Goal: Task Accomplishment & Management: Use online tool/utility

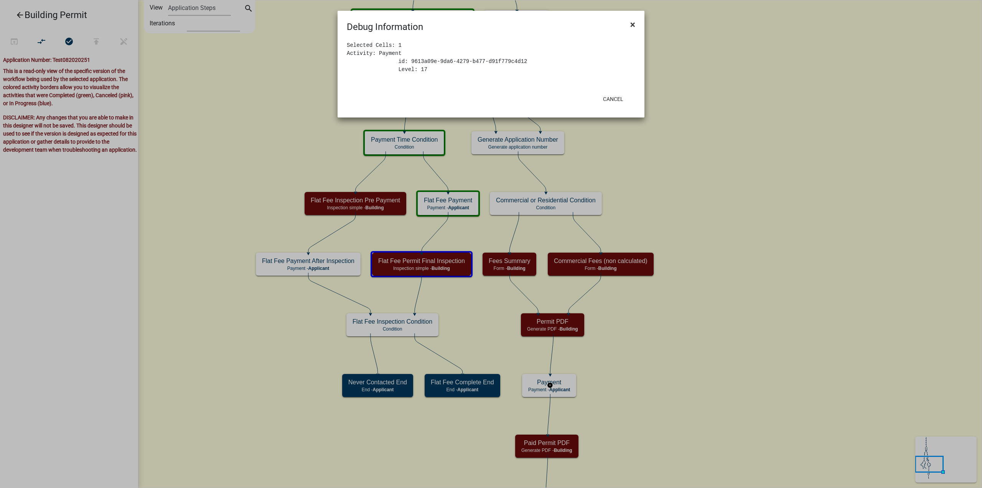
click at [634, 24] on span "×" at bounding box center [632, 24] width 5 height 11
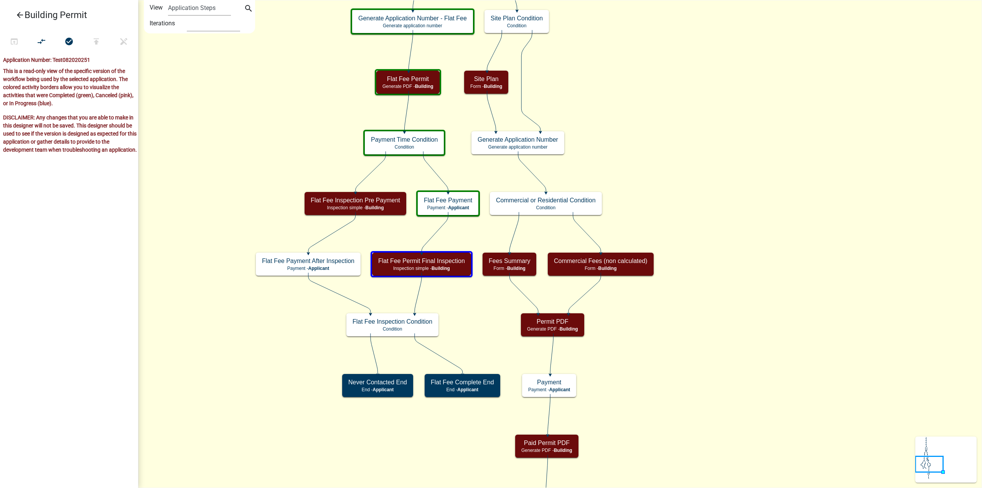
click at [668, 461] on icon "Start Start - Applicant Search Parcel Data Parcel search - Applicant Applicant …" at bounding box center [560, 349] width 843 height 699
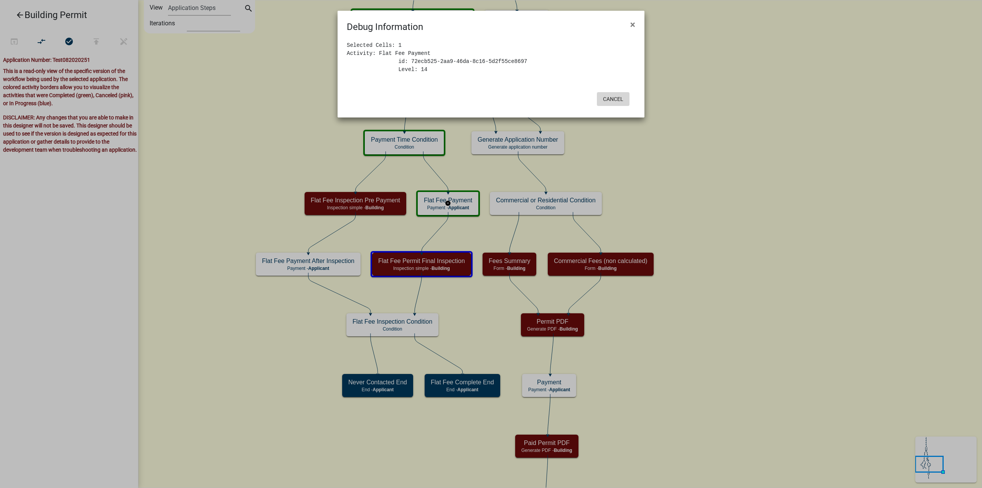
click at [609, 101] on button "Cancel" at bounding box center [613, 99] width 33 height 14
drag, startPoint x: 503, startPoint y: 92, endPoint x: 559, endPoint y: 92, distance: 55.6
click at [506, 92] on div "Cancel" at bounding box center [541, 99] width 189 height 20
click at [624, 99] on button "Cancel" at bounding box center [613, 99] width 33 height 14
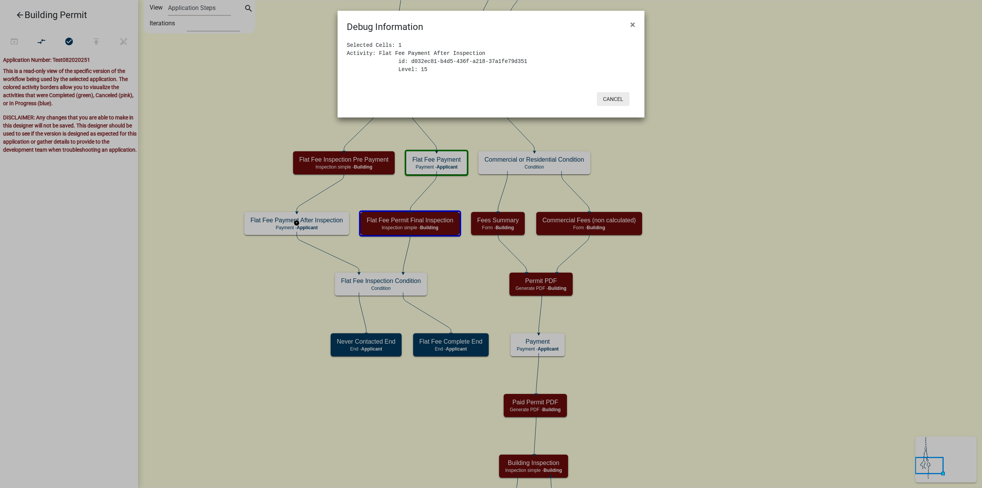
click at [620, 99] on button "Cancel" at bounding box center [613, 99] width 33 height 14
click at [612, 104] on button "Cancel" at bounding box center [613, 99] width 33 height 14
click at [617, 98] on button "Cancel" at bounding box center [613, 99] width 33 height 14
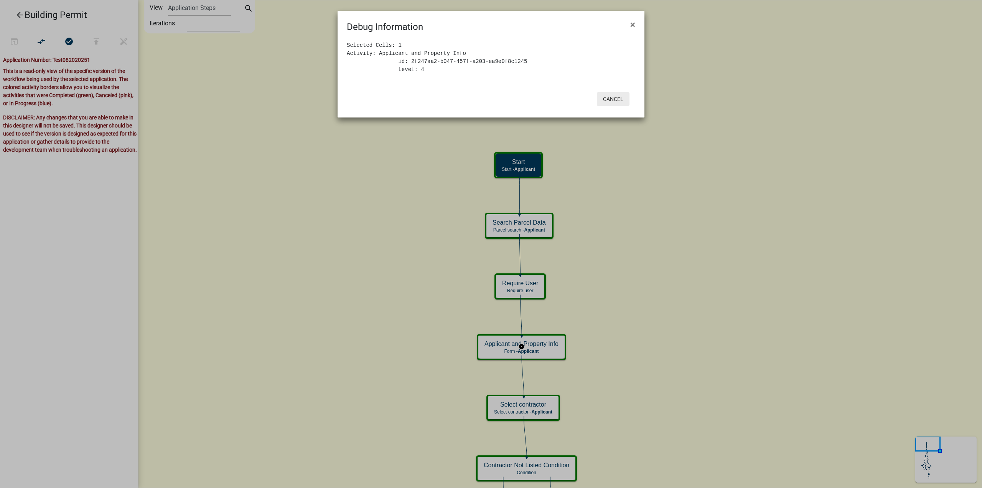
click at [611, 100] on button "Cancel" at bounding box center [613, 99] width 33 height 14
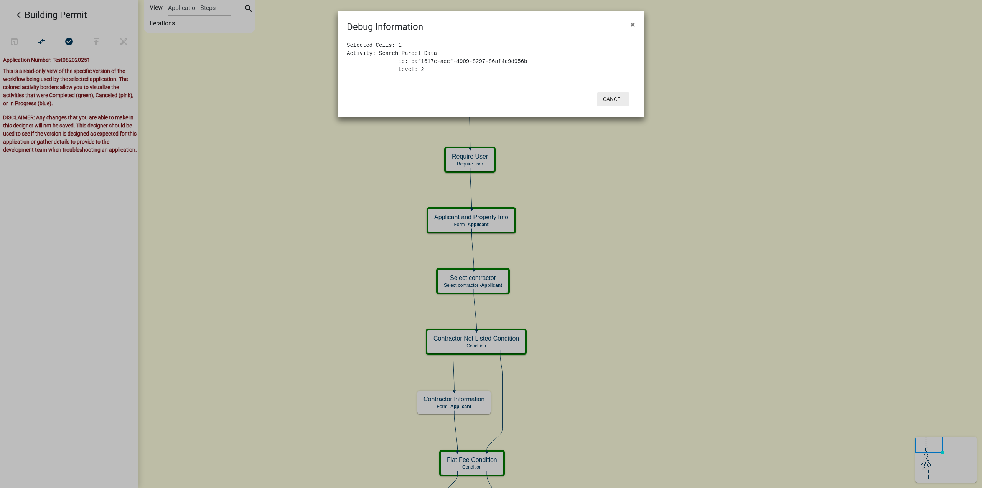
click at [616, 97] on button "Cancel" at bounding box center [613, 99] width 33 height 14
click at [602, 97] on button "Cancel" at bounding box center [613, 99] width 33 height 14
click at [615, 95] on button "Cancel" at bounding box center [613, 99] width 33 height 14
click at [619, 93] on button "Cancel" at bounding box center [613, 99] width 33 height 14
click at [610, 99] on button "Cancel" at bounding box center [613, 99] width 33 height 14
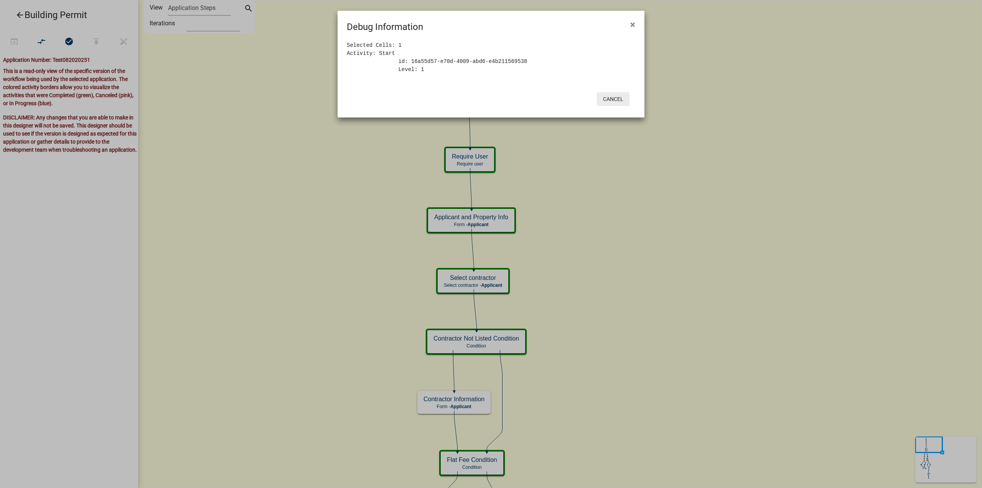
click at [611, 98] on button "Cancel" at bounding box center [613, 99] width 33 height 14
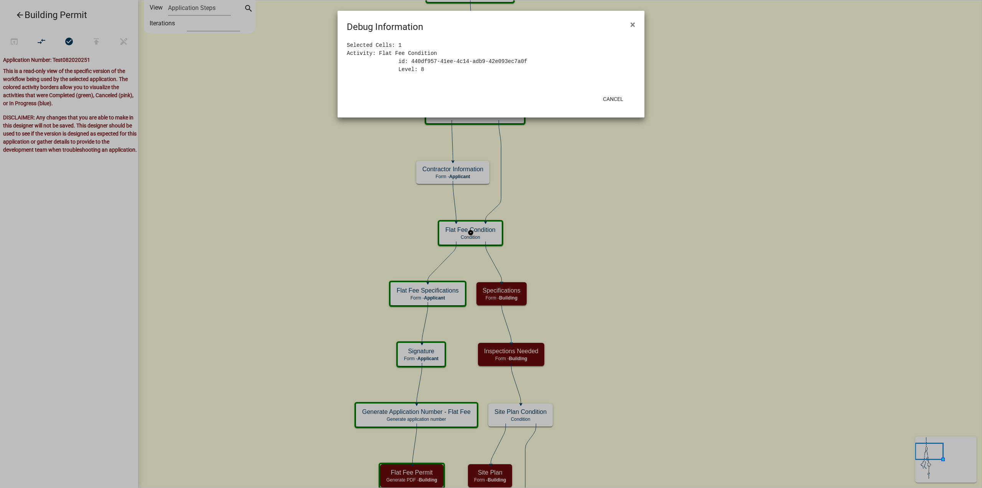
click at [611, 90] on div "Cancel" at bounding box center [541, 99] width 189 height 20
click at [620, 101] on button "Cancel" at bounding box center [613, 99] width 33 height 14
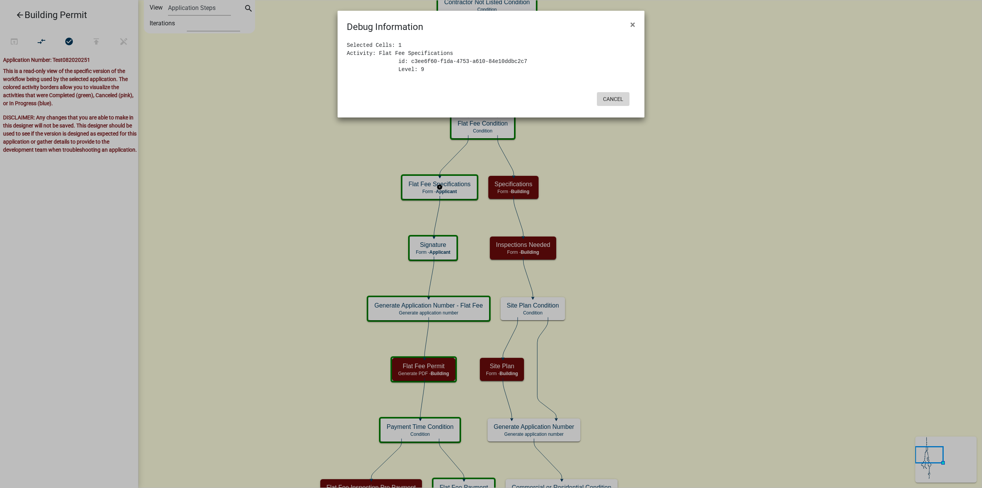
click at [624, 96] on button "Cancel" at bounding box center [613, 99] width 33 height 14
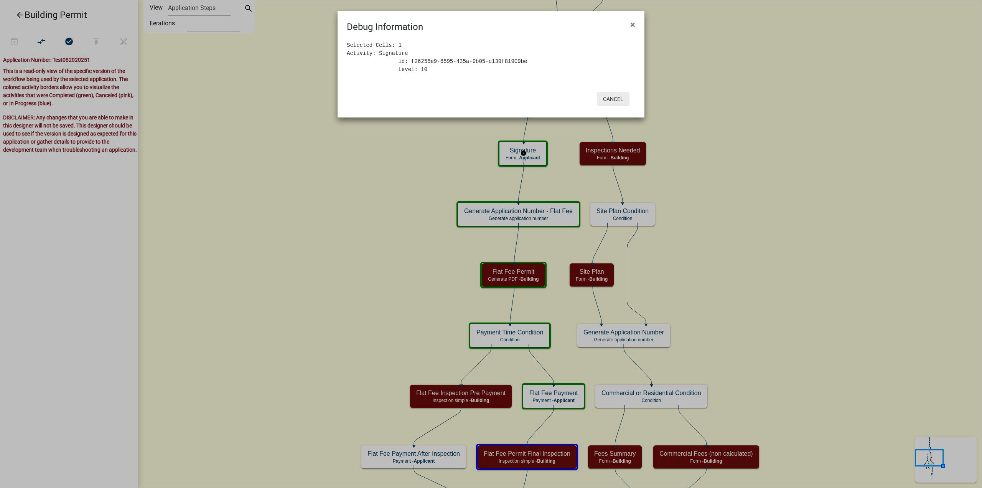
click at [610, 99] on button "Cancel" at bounding box center [613, 99] width 33 height 14
click at [604, 99] on button "Cancel" at bounding box center [613, 99] width 33 height 14
click at [610, 100] on button "Cancel" at bounding box center [613, 99] width 33 height 14
click at [617, 99] on button "Cancel" at bounding box center [613, 99] width 33 height 14
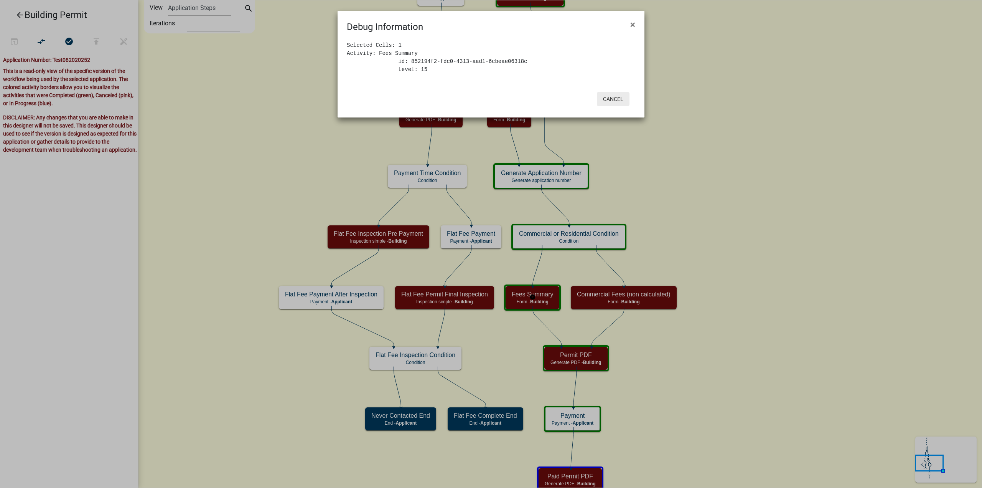
click at [612, 97] on button "Cancel" at bounding box center [613, 99] width 33 height 14
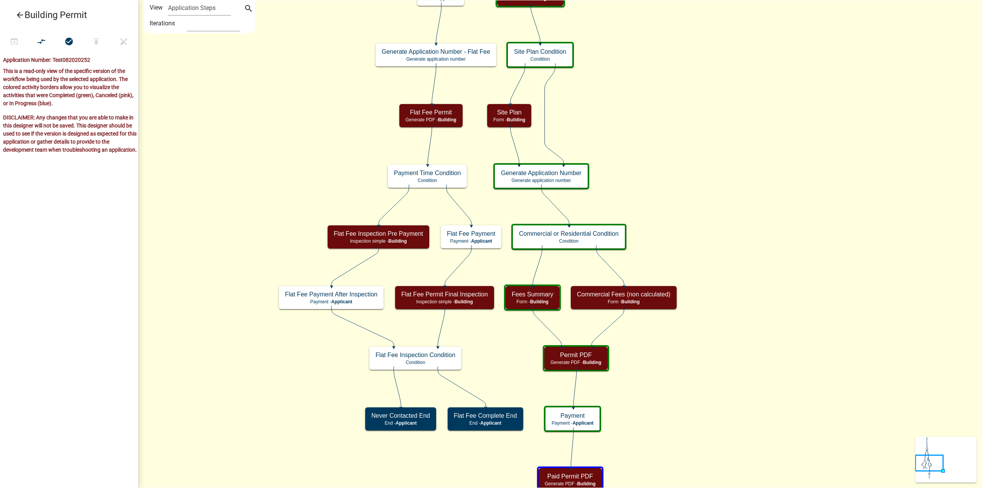
click at [739, 262] on icon "Start Start - Applicant Search Parcel Data Parcel search - Applicant Applicant …" at bounding box center [560, 366] width 843 height 732
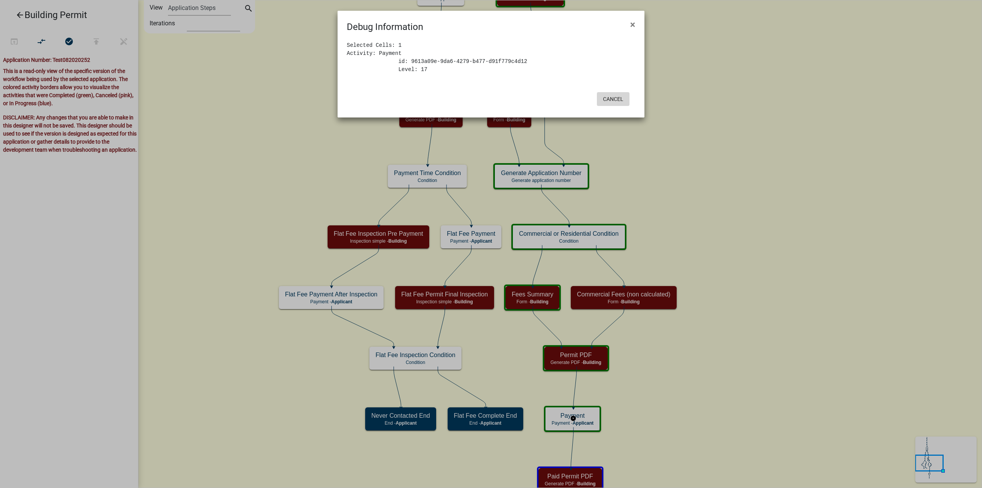
click at [614, 105] on button "Cancel" at bounding box center [613, 99] width 33 height 14
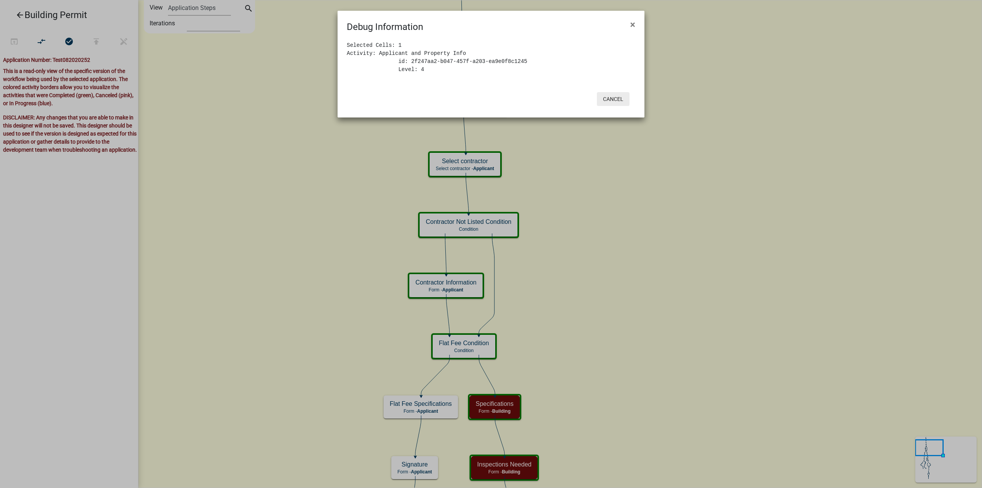
click at [609, 96] on button "Cancel" at bounding box center [613, 99] width 33 height 14
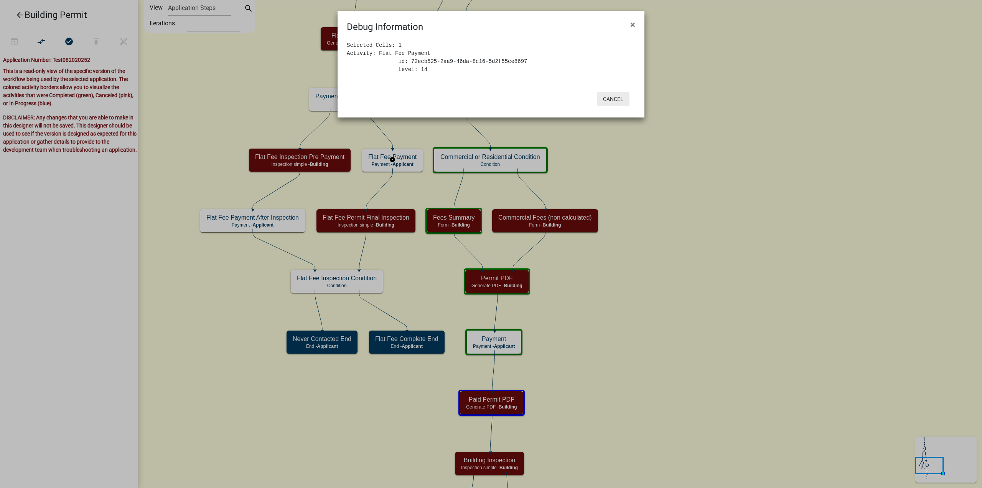
click at [615, 98] on button "Cancel" at bounding box center [613, 99] width 33 height 14
click at [613, 100] on button "Cancel" at bounding box center [613, 99] width 33 height 14
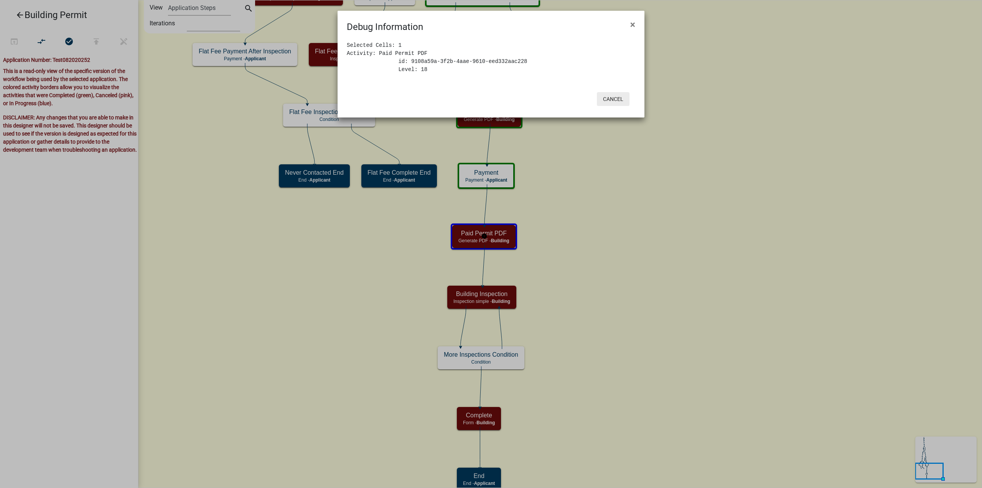
click at [609, 96] on button "Cancel" at bounding box center [613, 99] width 33 height 14
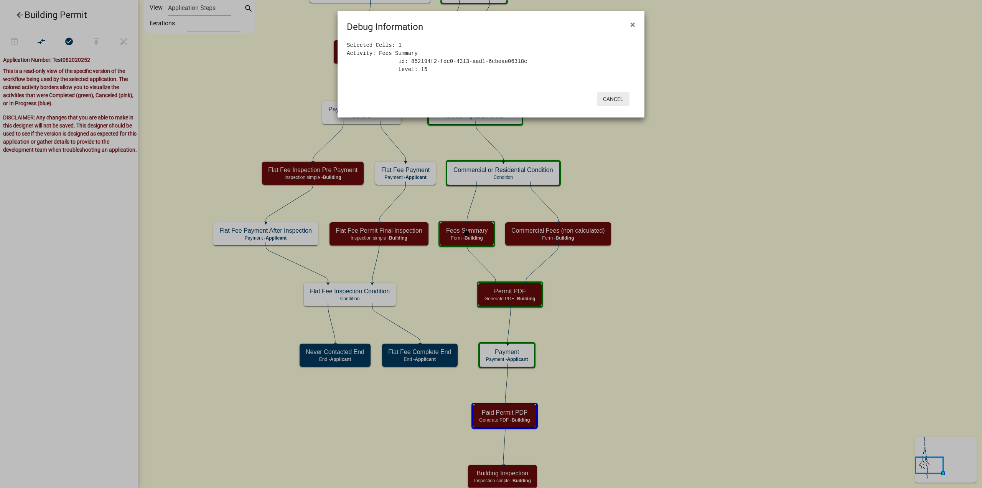
click at [618, 97] on button "Cancel" at bounding box center [613, 99] width 33 height 14
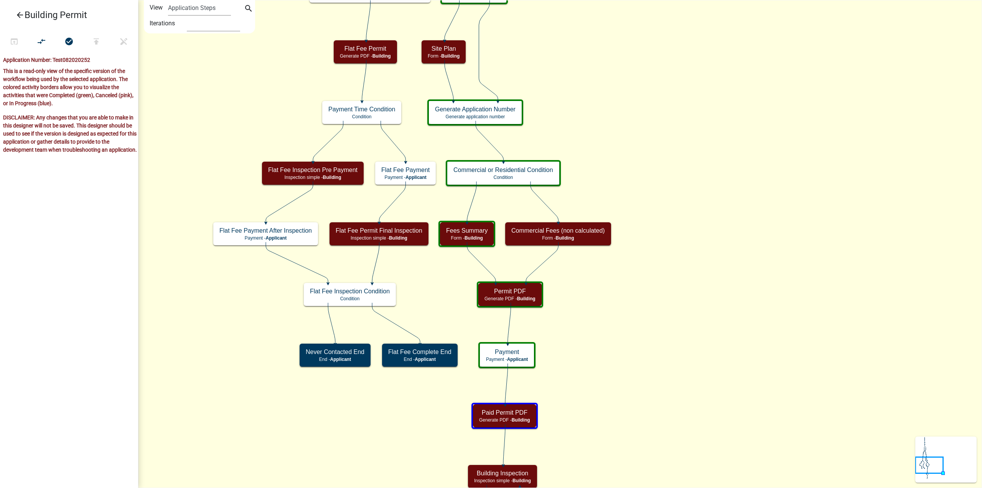
click at [407, 462] on icon "Start Start - Applicant Search Parcel Data Parcel search - Applicant Applicant …" at bounding box center [560, 334] width 843 height 668
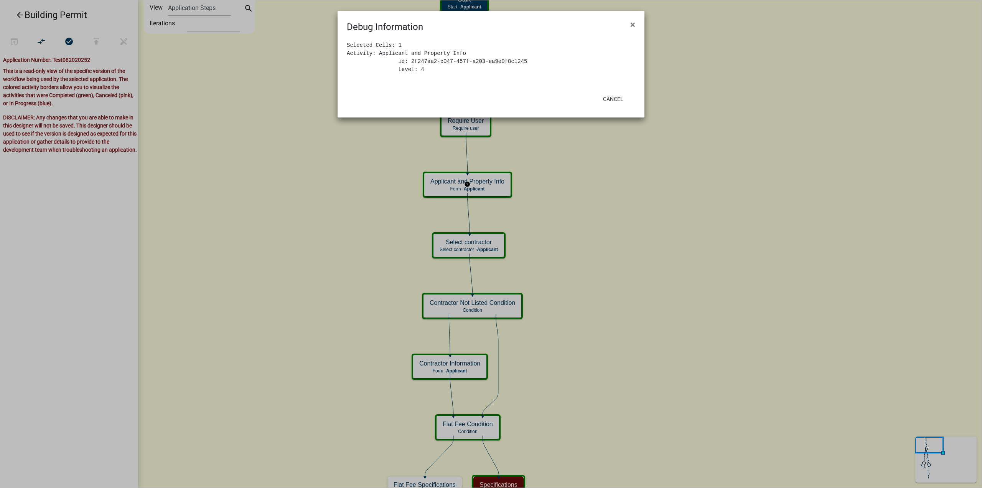
click at [513, 105] on div "Cancel" at bounding box center [541, 99] width 189 height 20
click at [608, 100] on button "Cancel" at bounding box center [613, 99] width 33 height 14
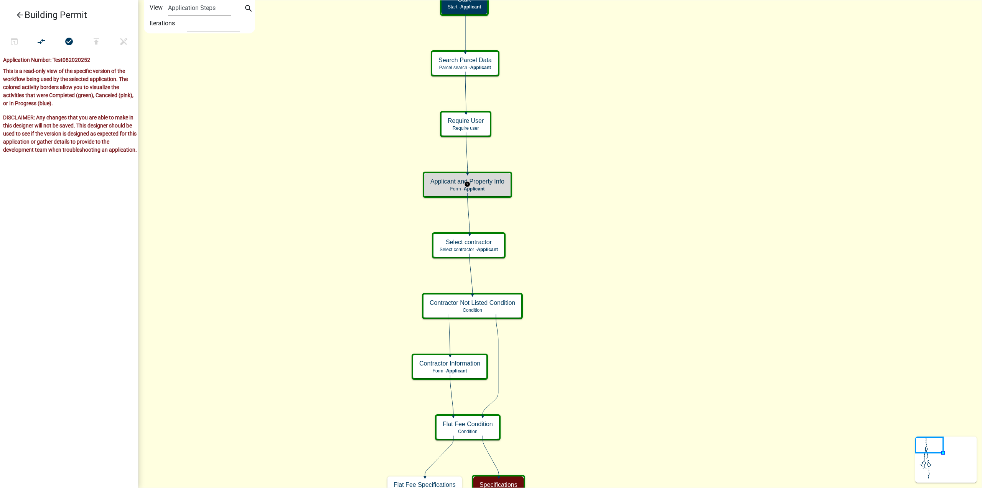
click at [483, 182] on h5 "Applicant and Property Info" at bounding box center [468, 181] width 74 height 7
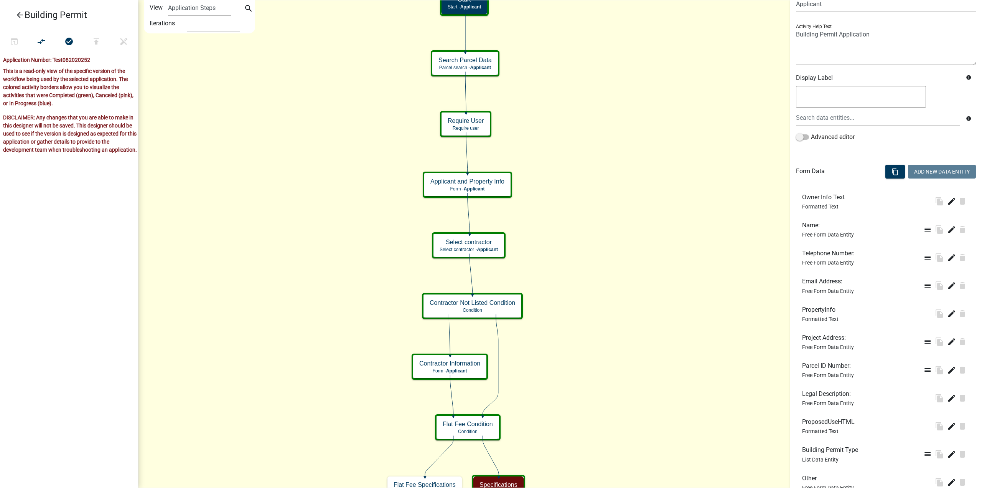
scroll to position [183, 0]
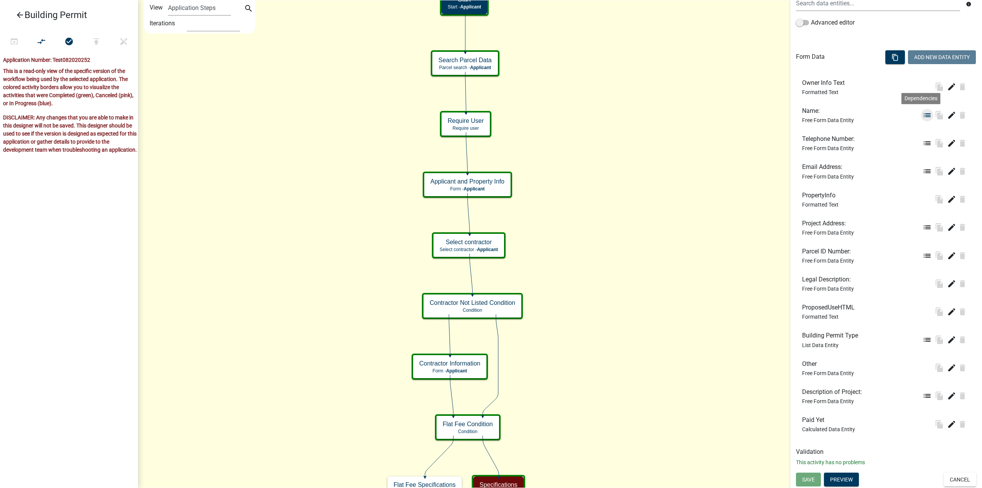
click at [923, 116] on icon "list" at bounding box center [927, 115] width 9 height 9
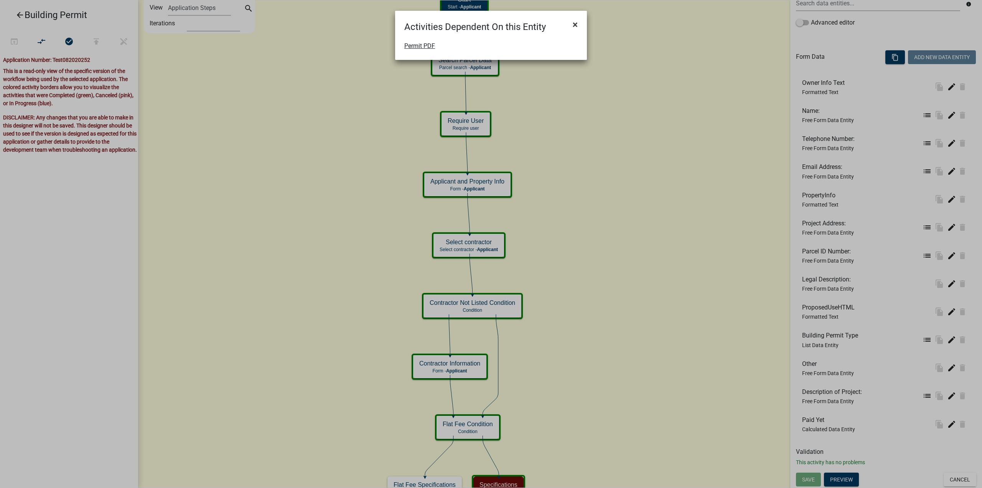
click at [575, 23] on span "×" at bounding box center [575, 24] width 5 height 11
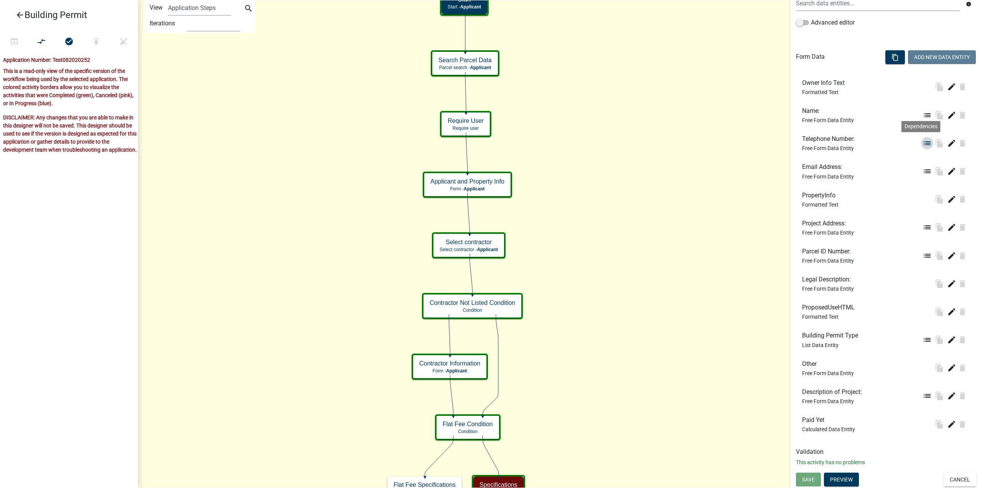
click at [923, 145] on icon "list" at bounding box center [927, 143] width 9 height 9
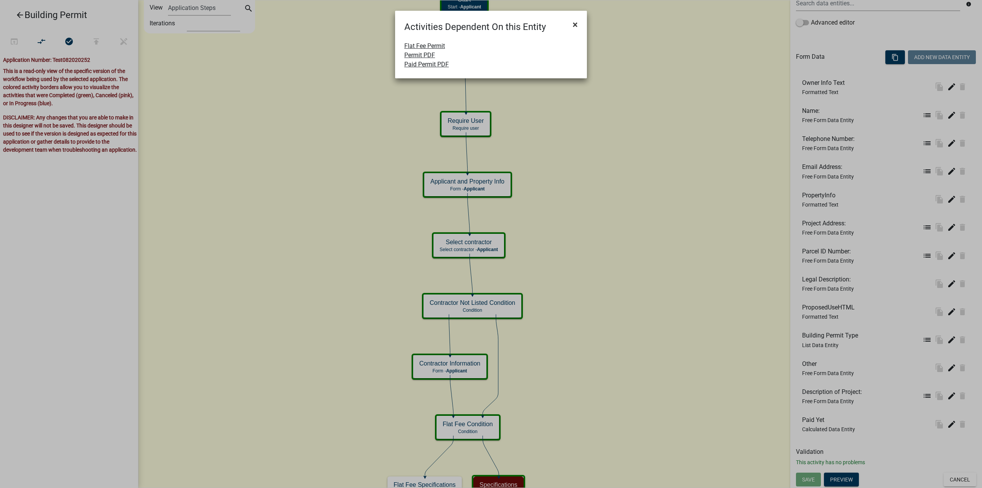
click at [576, 22] on span "×" at bounding box center [575, 24] width 5 height 11
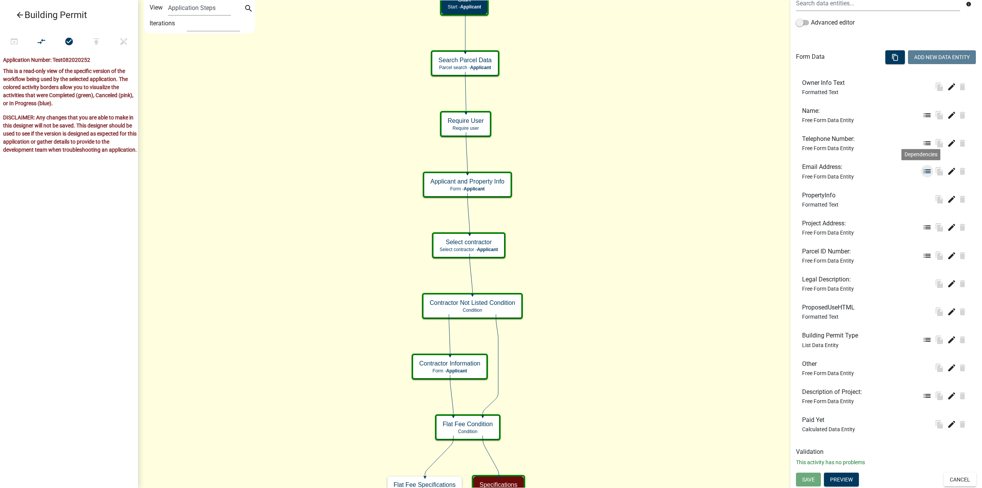
click at [923, 172] on icon "list" at bounding box center [927, 171] width 9 height 9
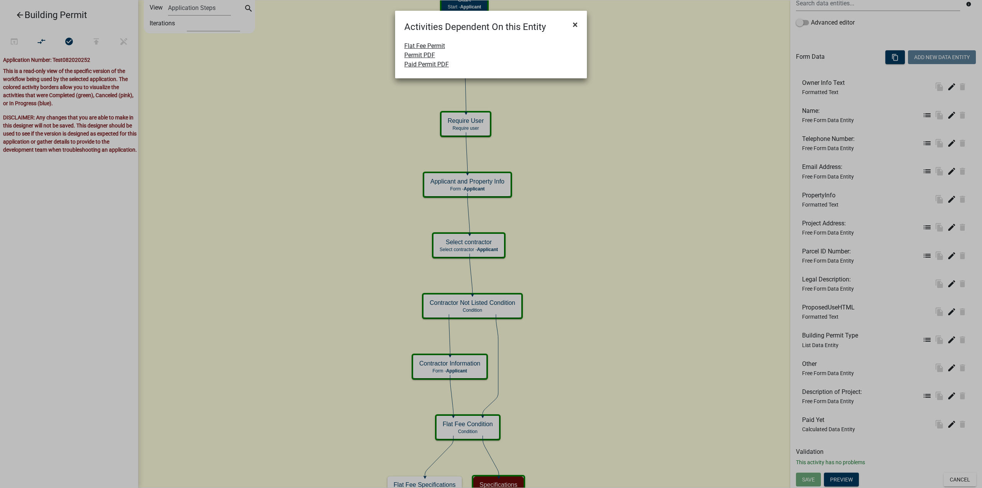
click at [574, 24] on span "×" at bounding box center [575, 24] width 5 height 11
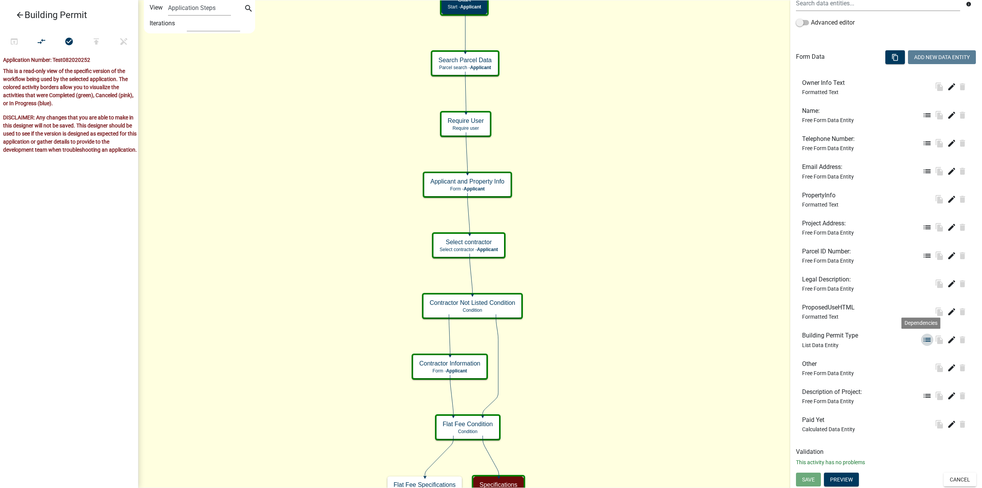
click at [923, 340] on icon "list" at bounding box center [927, 339] width 9 height 9
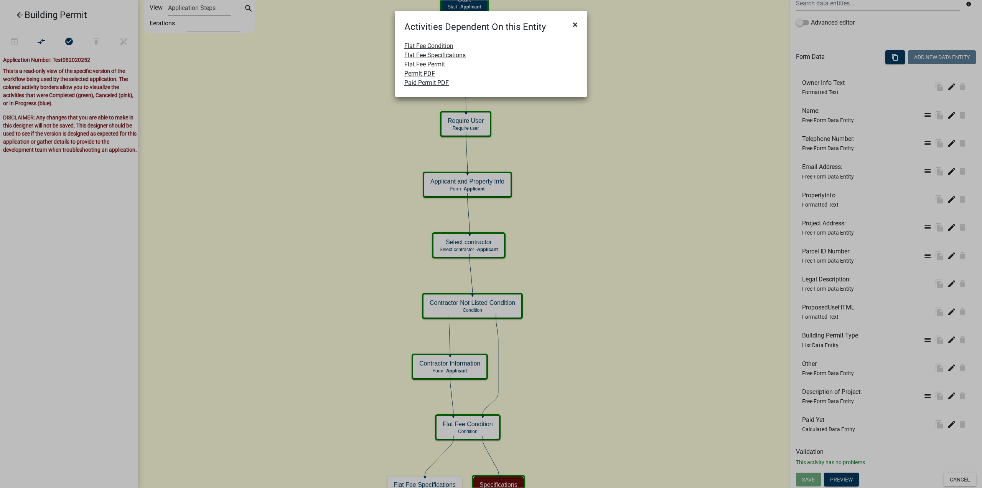
click at [578, 23] on span "×" at bounding box center [575, 24] width 5 height 11
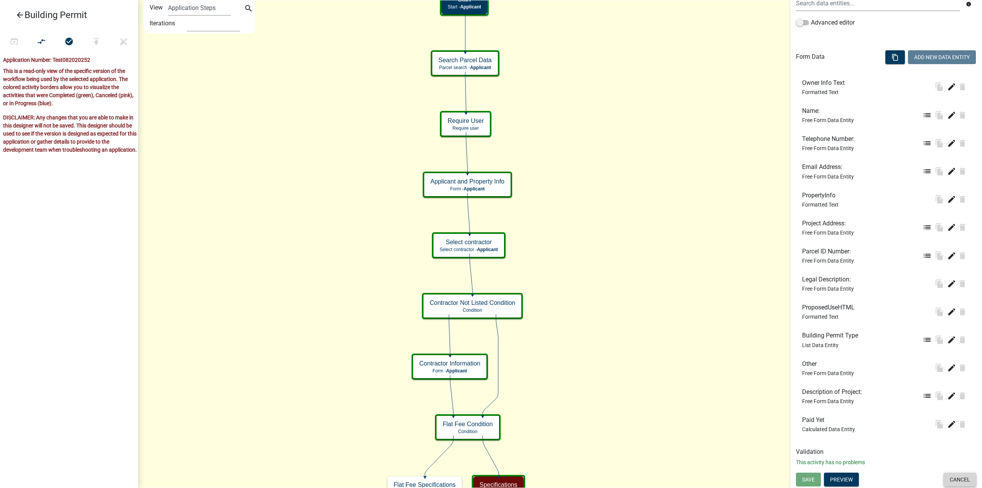
click at [951, 485] on button "Cancel" at bounding box center [960, 479] width 33 height 14
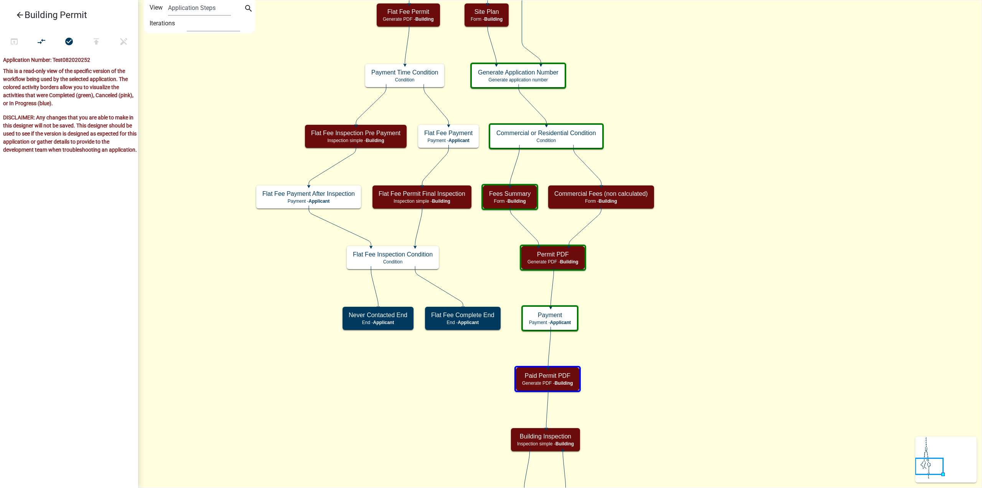
click at [474, 234] on icon "Start Start - Applicant Search Parcel Data Parcel search - Applicant Applicant …" at bounding box center [560, 316] width 843 height 632
click at [633, 286] on icon "Start Start - Applicant Search Parcel Data Parcel search - Applicant Applicant …" at bounding box center [560, 316] width 843 height 632
click at [486, 244] on icon "Start Start - Applicant Search Parcel Data Parcel search - Applicant Applicant …" at bounding box center [560, 316] width 843 height 632
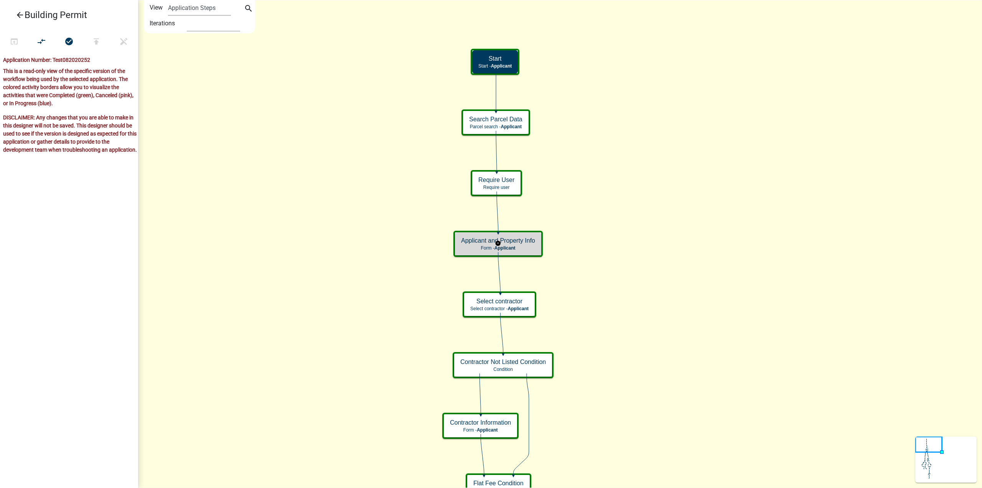
click at [520, 238] on h5 "Applicant and Property Info" at bounding box center [498, 240] width 74 height 7
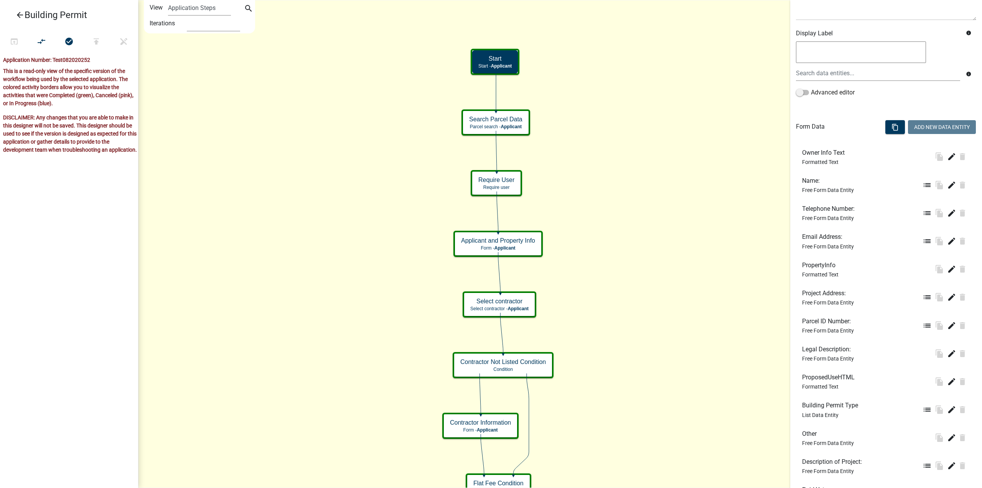
scroll to position [153, 0]
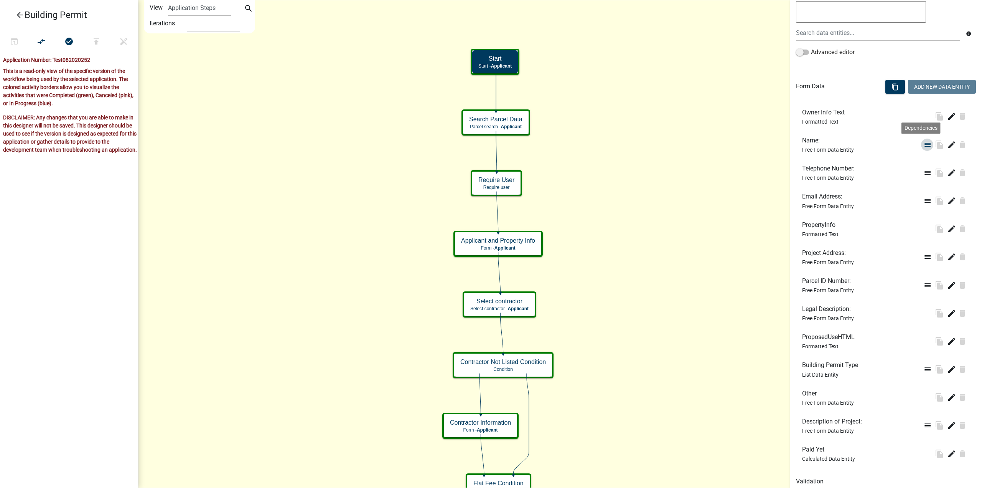
click at [923, 145] on icon "list" at bounding box center [927, 144] width 9 height 9
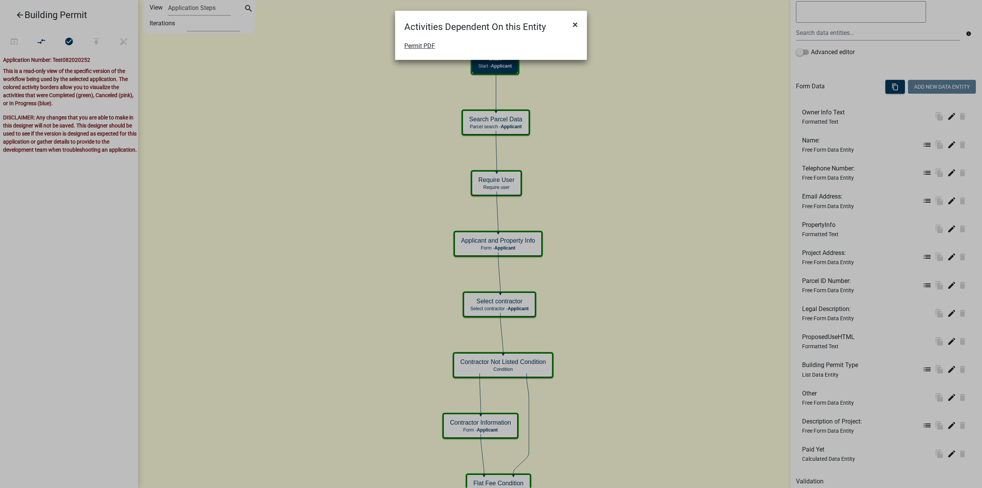
click at [574, 21] on span "×" at bounding box center [575, 24] width 5 height 11
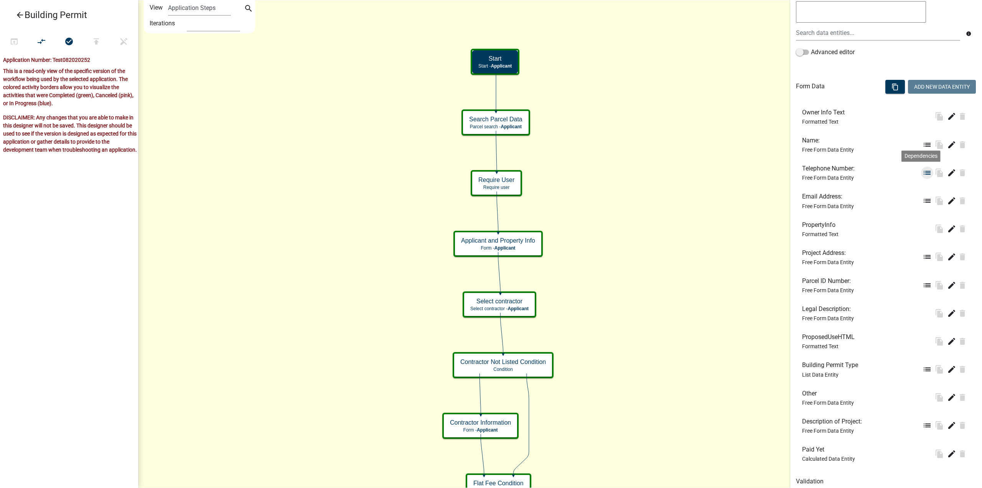
click at [923, 173] on icon "list" at bounding box center [927, 172] width 9 height 9
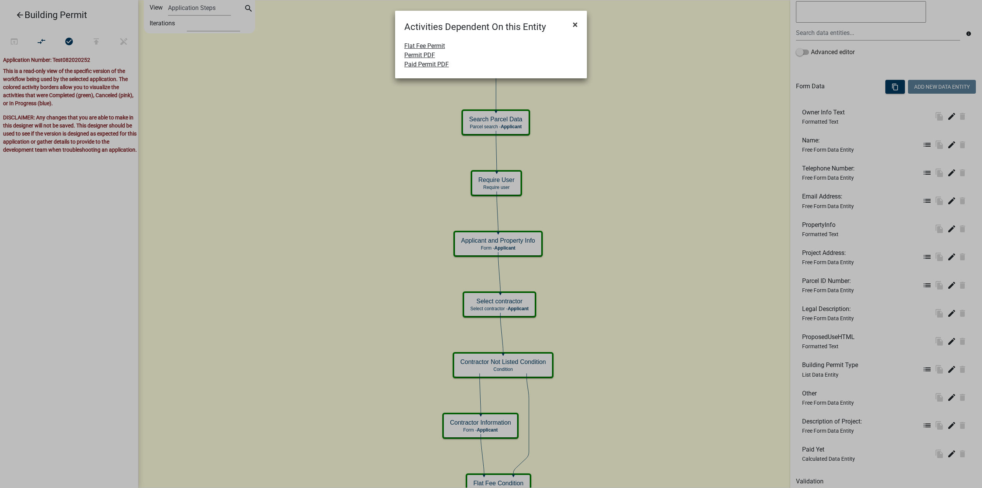
click at [577, 25] on span "×" at bounding box center [575, 24] width 5 height 11
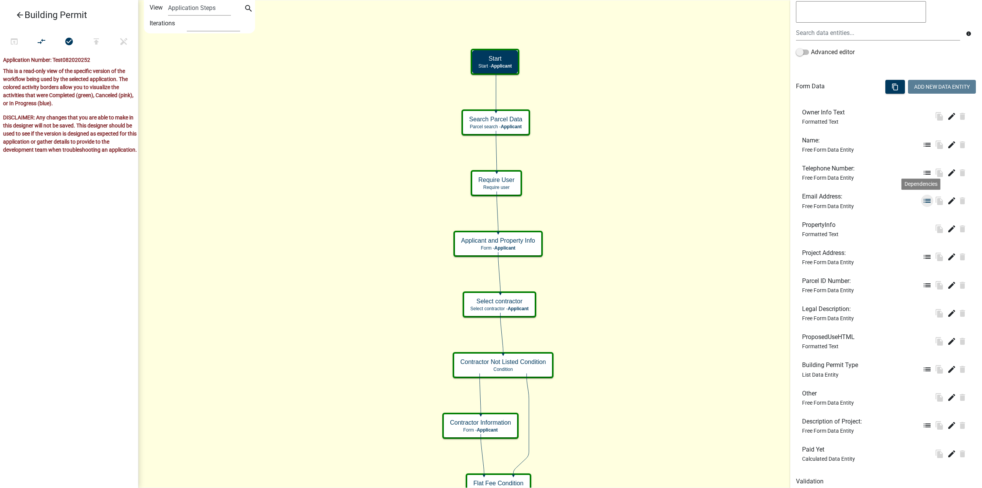
click at [923, 201] on icon "list" at bounding box center [927, 200] width 9 height 9
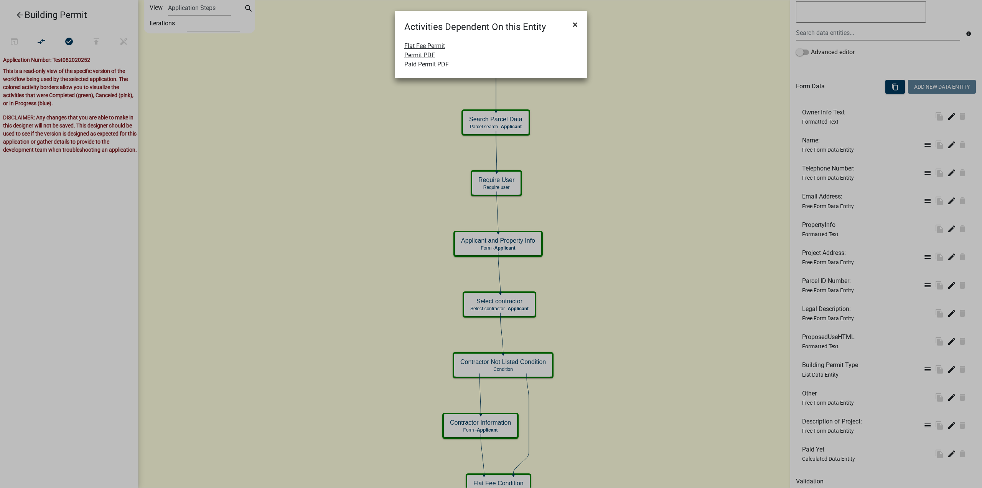
click at [579, 23] on button "×" at bounding box center [575, 24] width 17 height 21
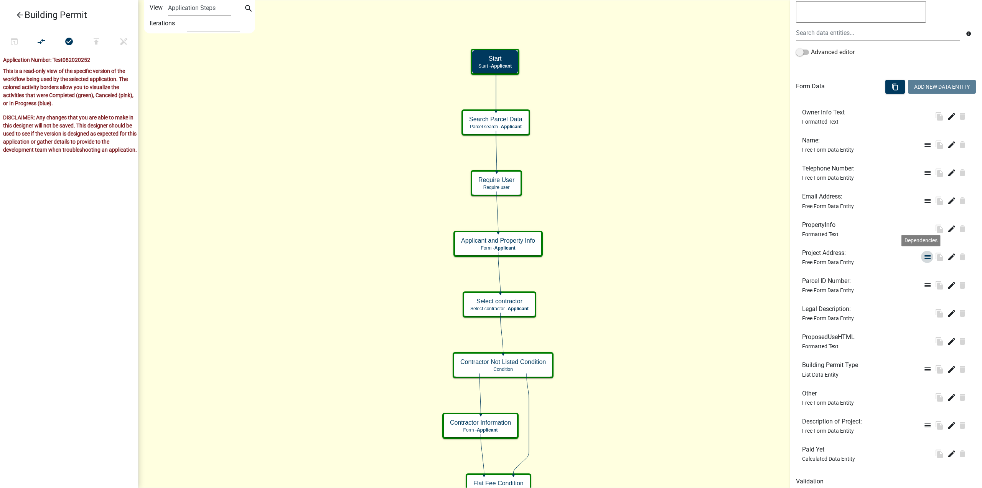
click at [923, 256] on icon "list" at bounding box center [927, 256] width 9 height 9
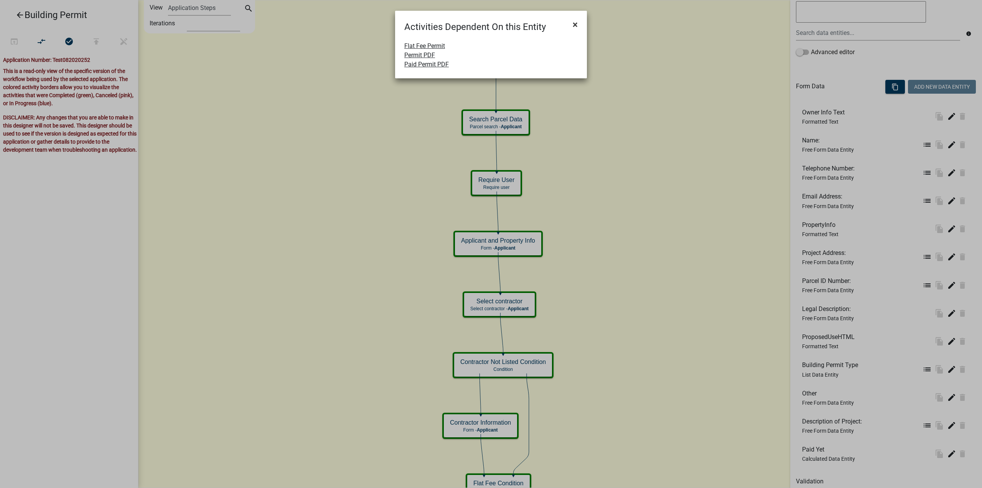
click at [574, 23] on span "×" at bounding box center [575, 24] width 5 height 11
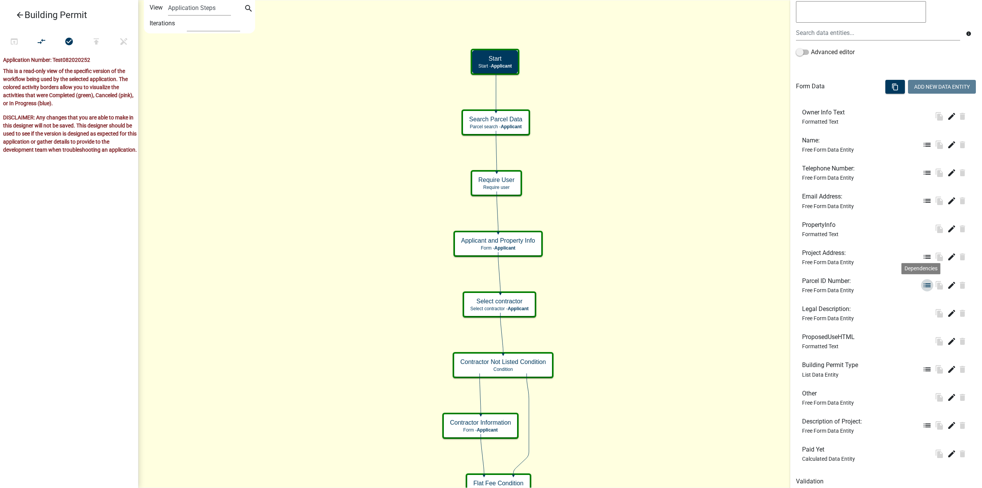
click at [926, 285] on button "list" at bounding box center [927, 285] width 12 height 12
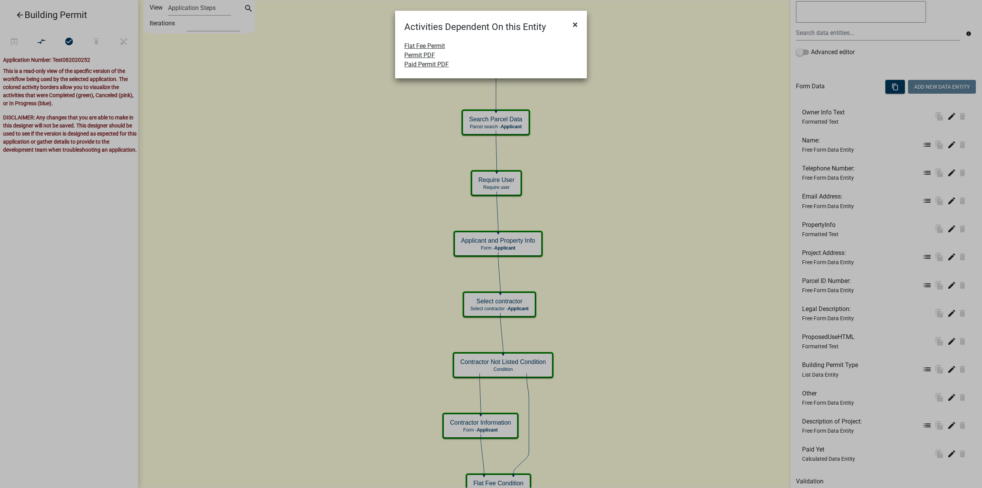
click at [572, 23] on button "×" at bounding box center [575, 24] width 17 height 21
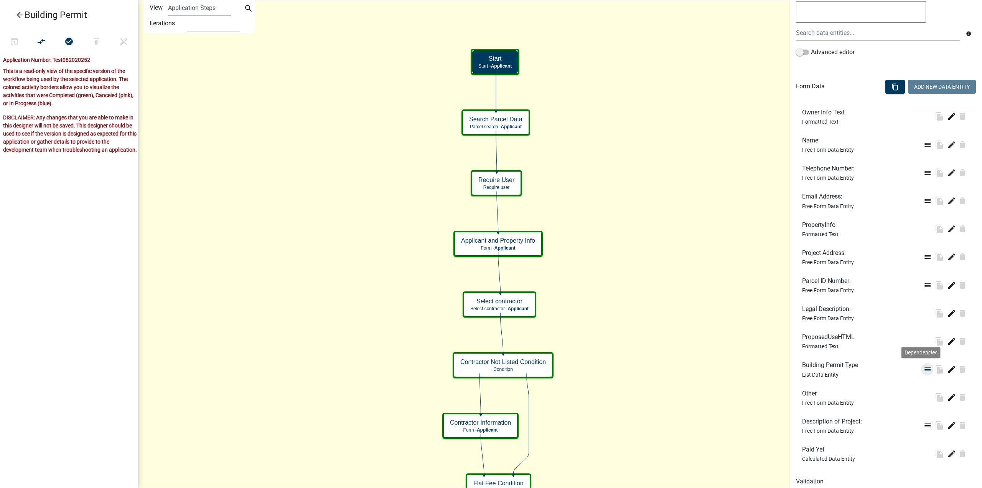
click at [923, 368] on icon "list" at bounding box center [927, 369] width 9 height 9
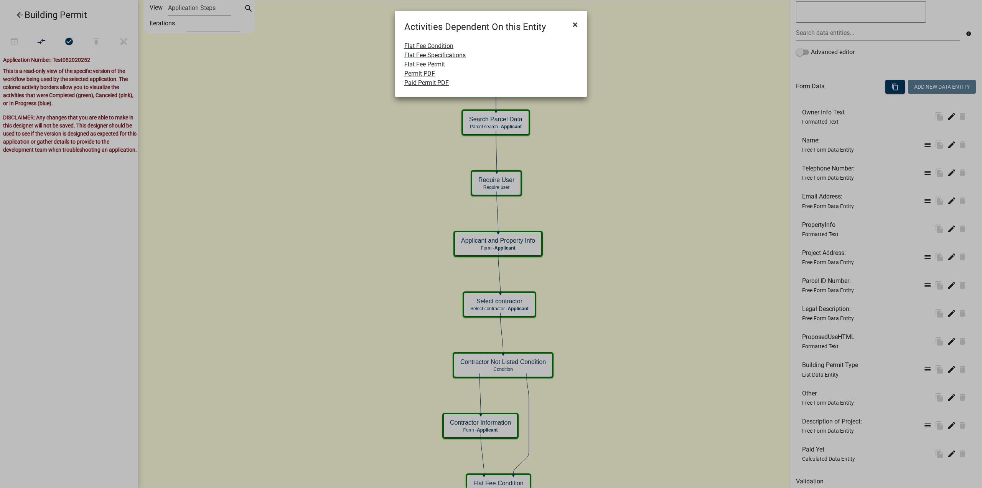
click at [574, 23] on span "×" at bounding box center [575, 24] width 5 height 11
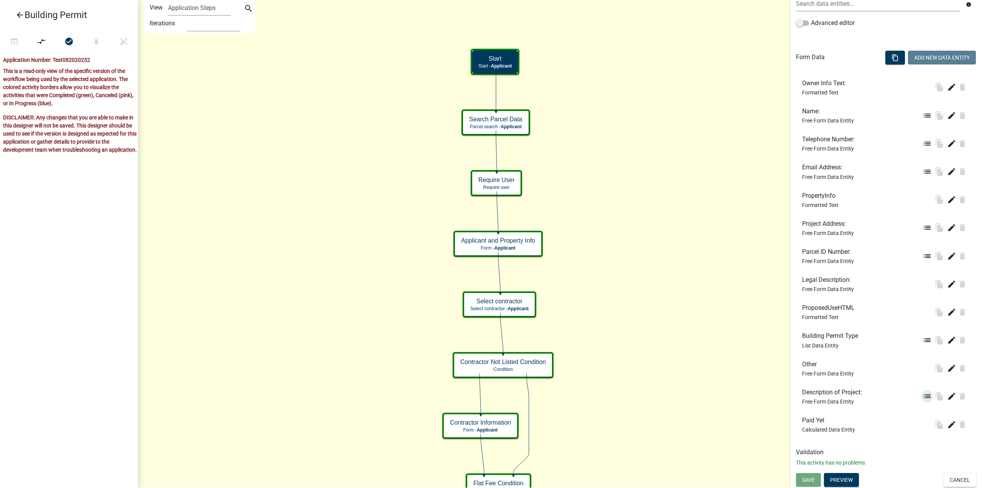
scroll to position [183, 0]
click at [923, 391] on icon "list" at bounding box center [927, 395] width 9 height 9
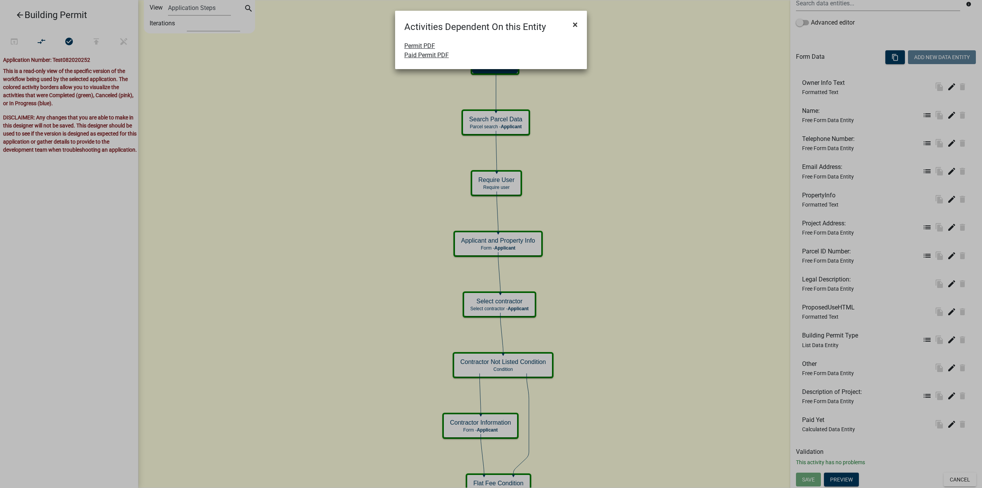
click at [578, 23] on button "×" at bounding box center [575, 24] width 17 height 21
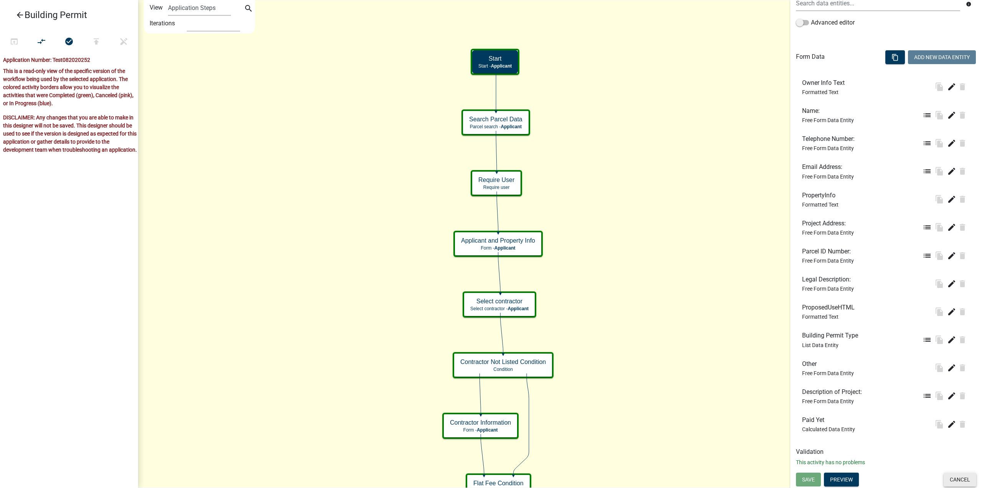
click at [953, 483] on button "Cancel" at bounding box center [960, 479] width 33 height 14
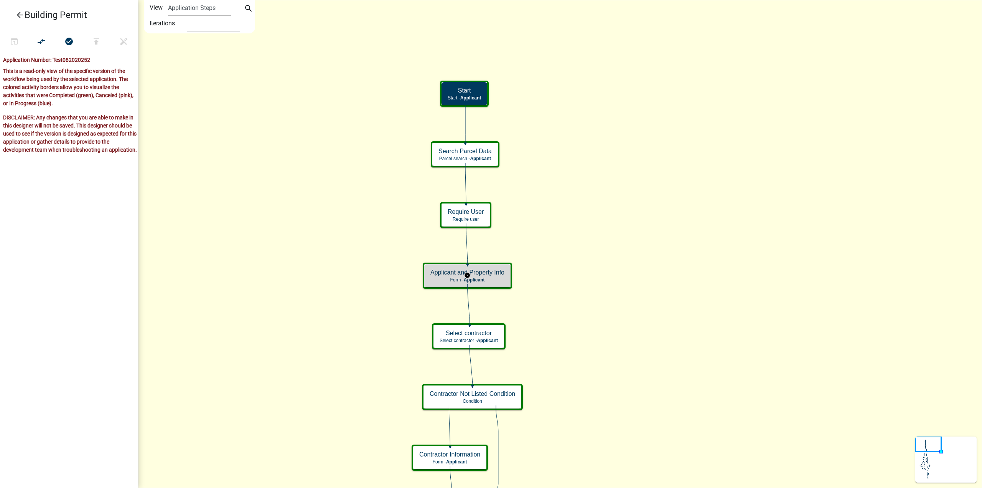
click at [499, 269] on h5 "Applicant and Property Info" at bounding box center [468, 272] width 74 height 7
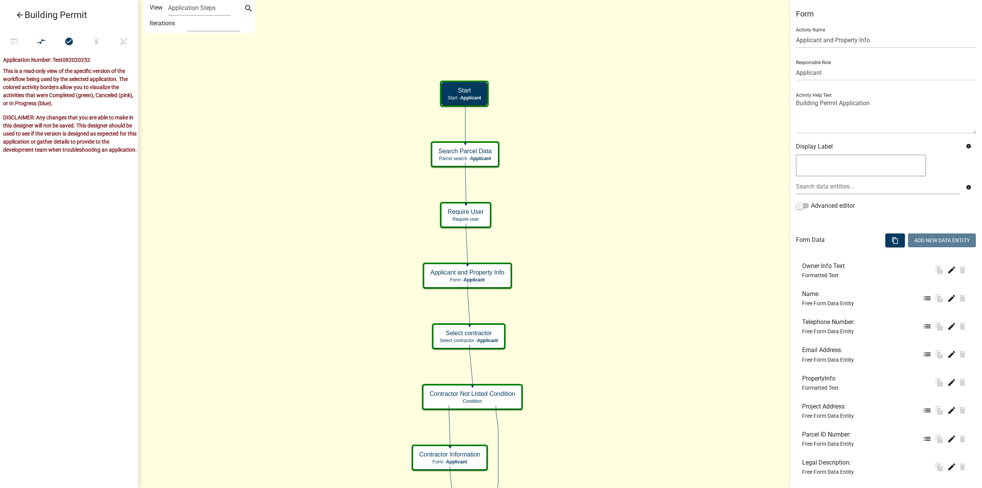
scroll to position [183, 0]
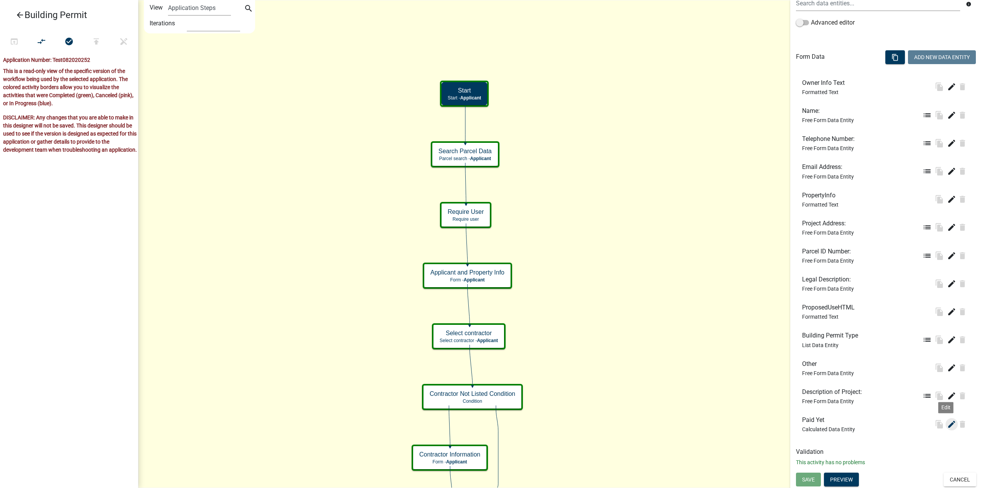
click at [947, 421] on icon "edit" at bounding box center [951, 423] width 9 height 9
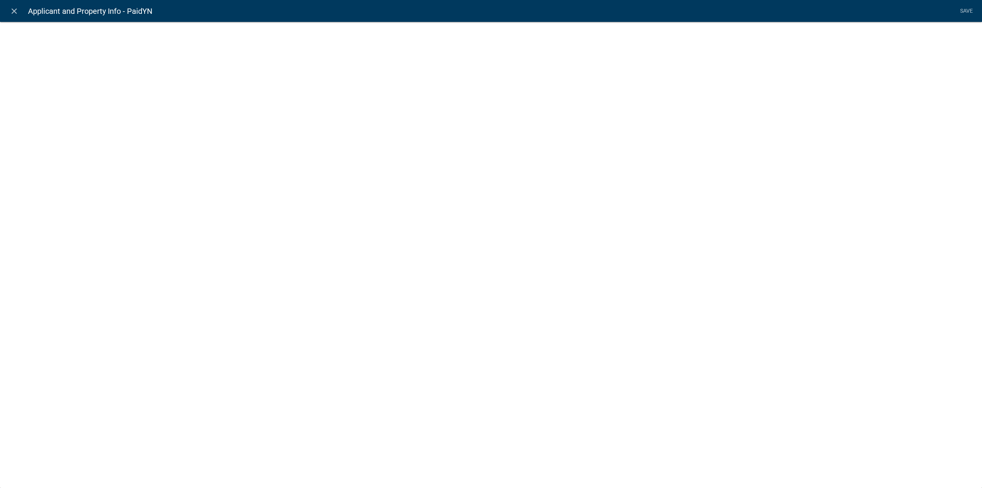
select select "calculated-value"
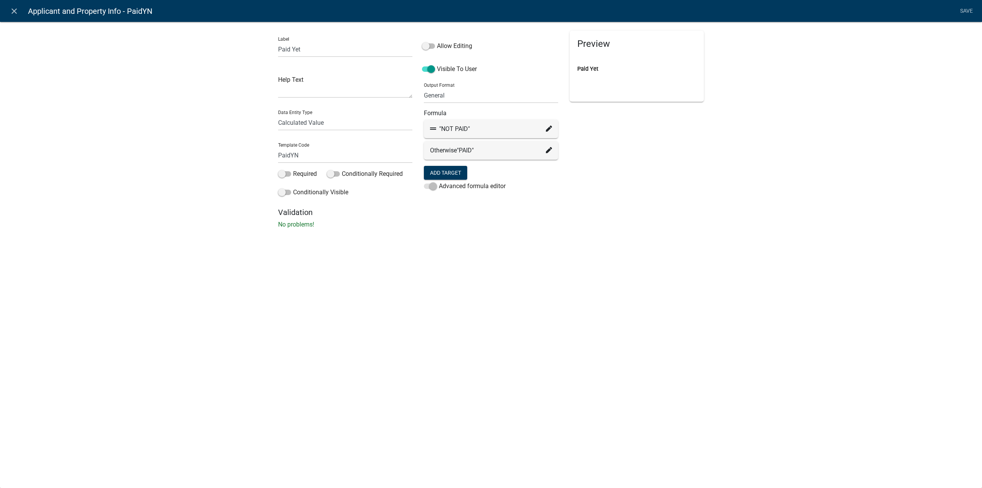
click at [548, 127] on icon at bounding box center [549, 128] width 6 height 6
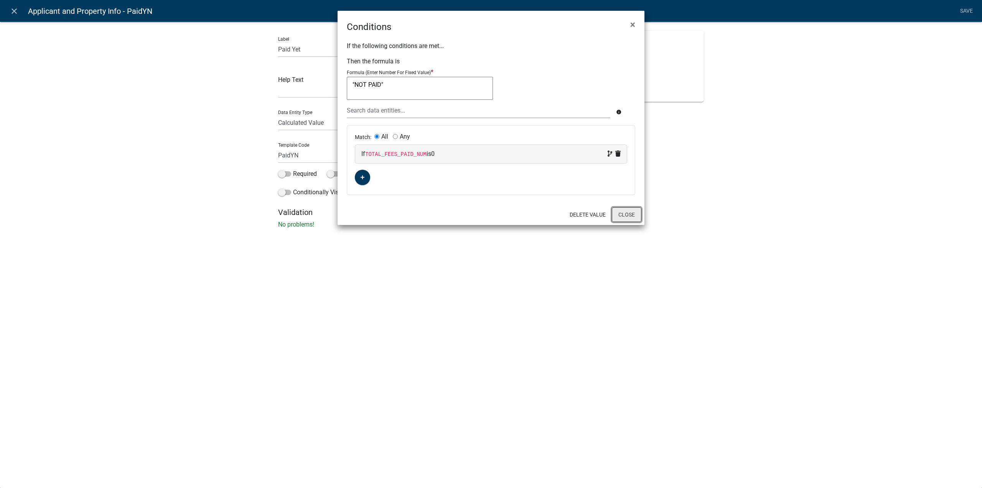
click at [630, 211] on button "Close" at bounding box center [627, 214] width 30 height 15
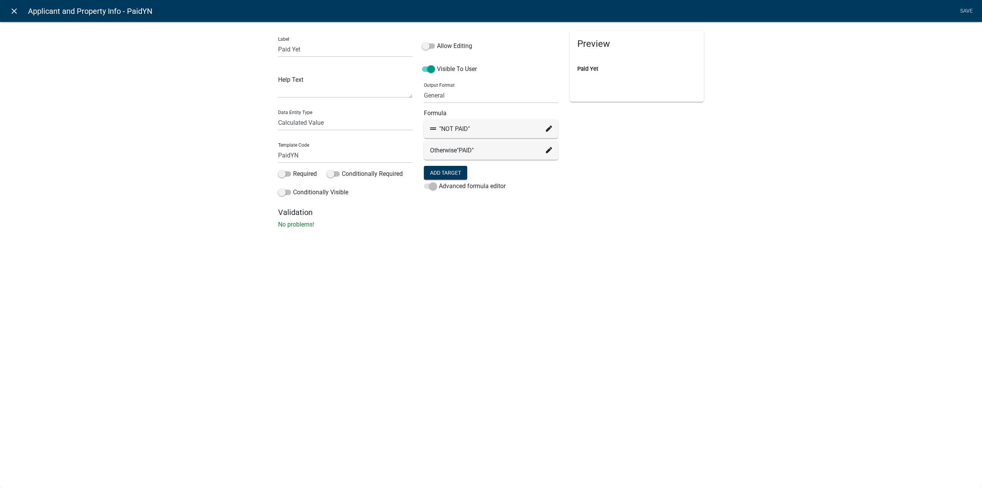
click at [13, 7] on icon "close" at bounding box center [14, 11] width 9 height 9
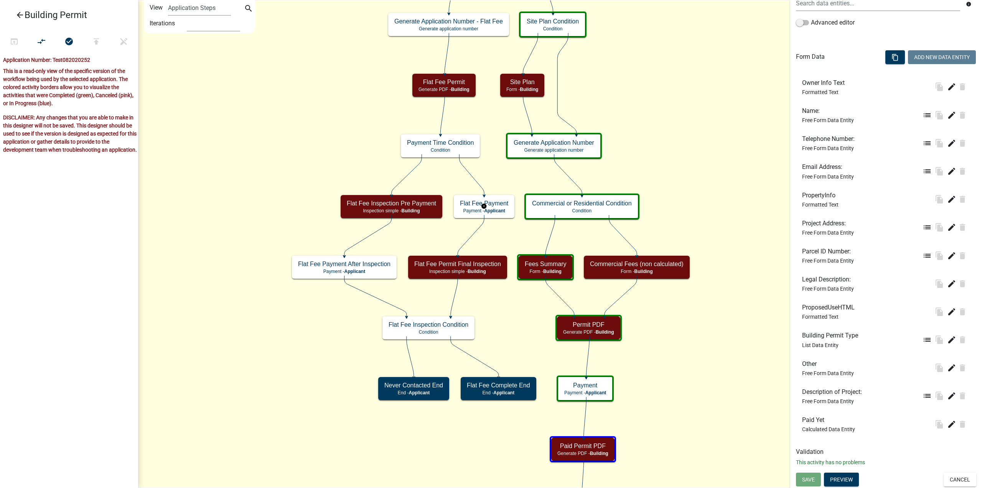
scroll to position [0, 0]
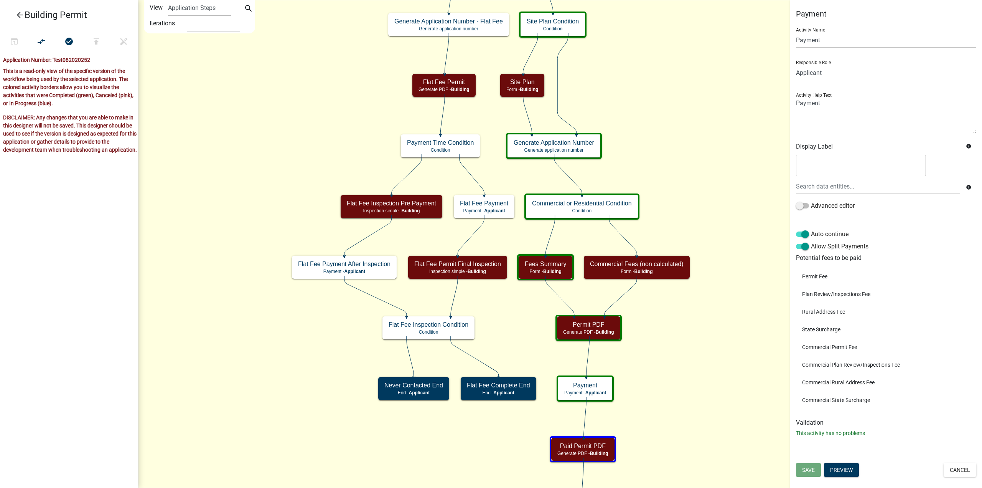
click at [644, 357] on icon "Start Start - Applicant Search Parcel Data Parcel search - Applicant Applicant …" at bounding box center [560, 351] width 843 height 702
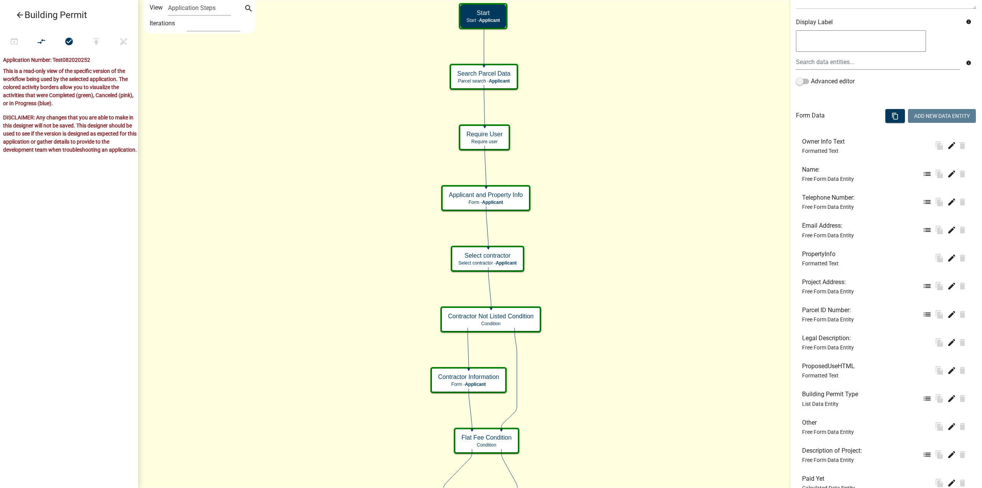
scroll to position [183, 0]
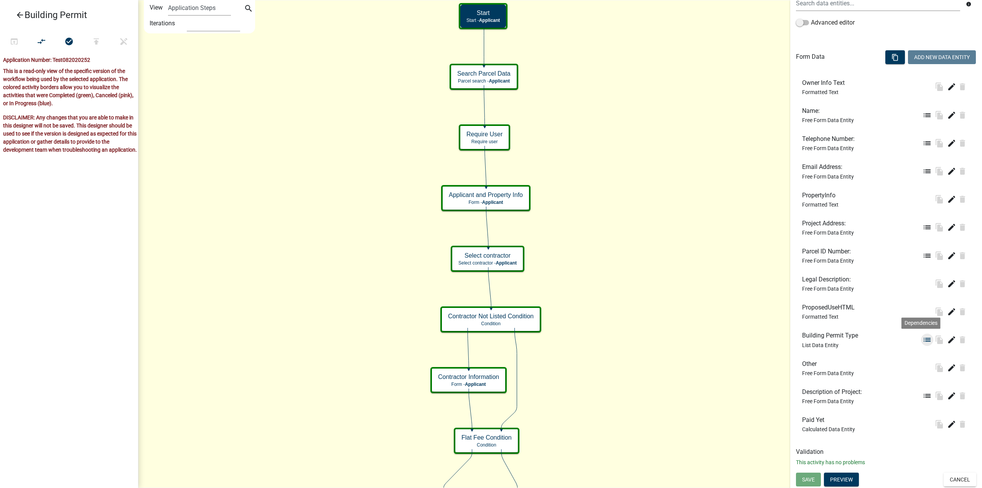
click at [923, 340] on icon "list" at bounding box center [927, 339] width 9 height 9
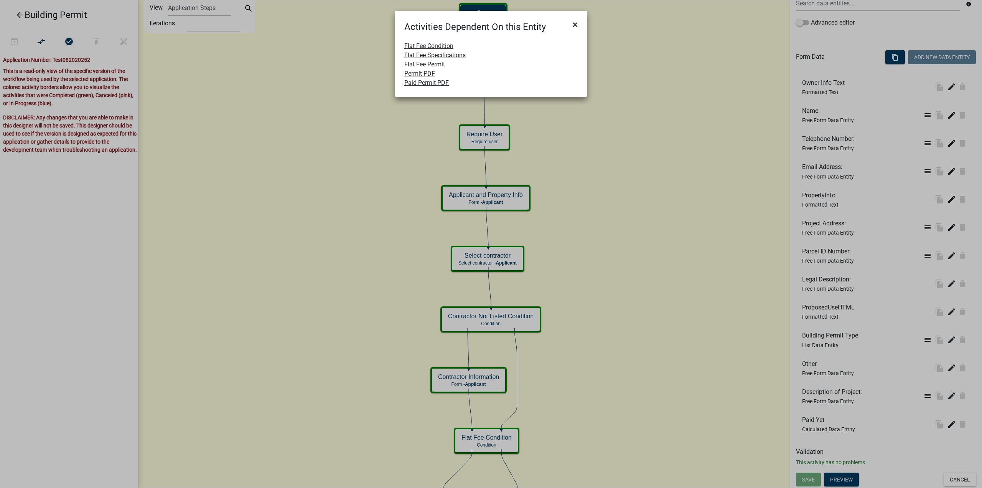
click at [576, 24] on span "×" at bounding box center [575, 24] width 5 height 11
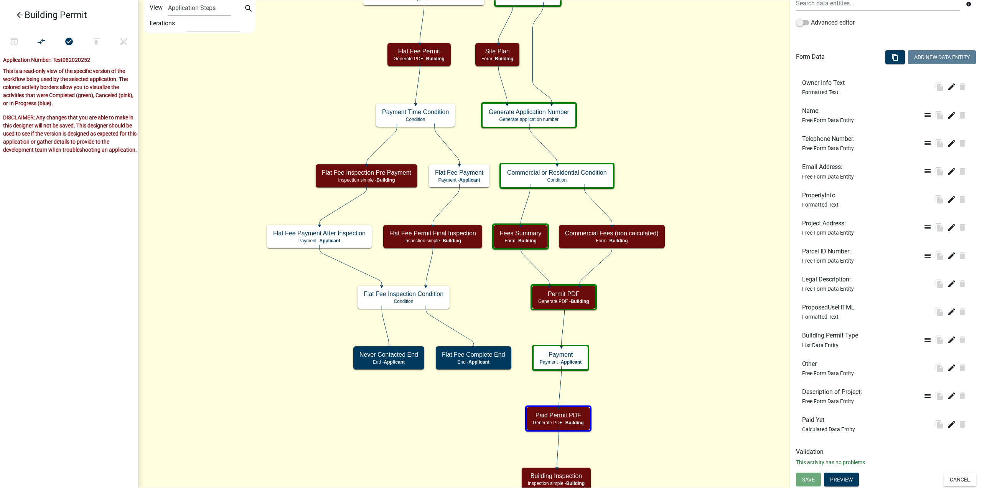
click at [303, 124] on icon "Start Start - Applicant Search Parcel Data Parcel search - Applicant Applicant …" at bounding box center [560, 335] width 843 height 671
click at [475, 145] on icon "Start Start - Applicant Search Parcel Data Parcel search - Applicant Applicant …" at bounding box center [560, 335] width 843 height 671
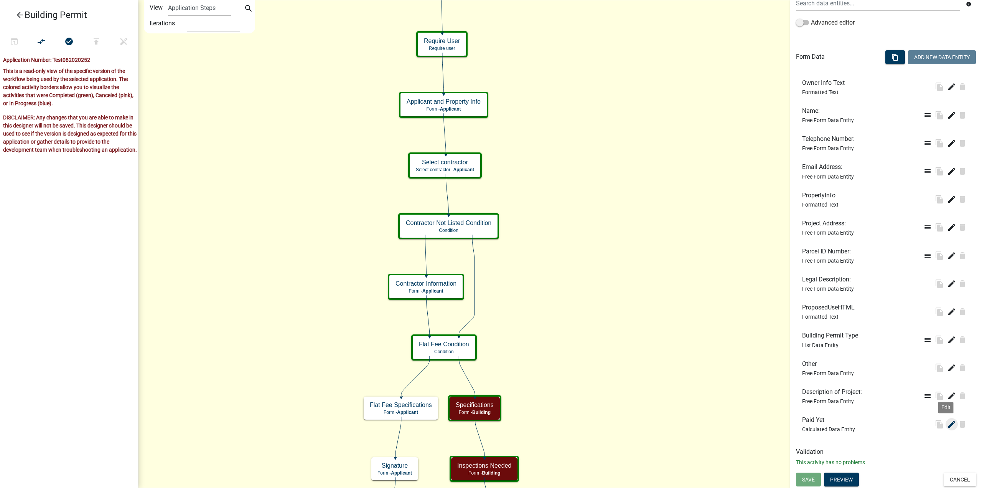
click at [947, 424] on icon "edit" at bounding box center [951, 423] width 9 height 9
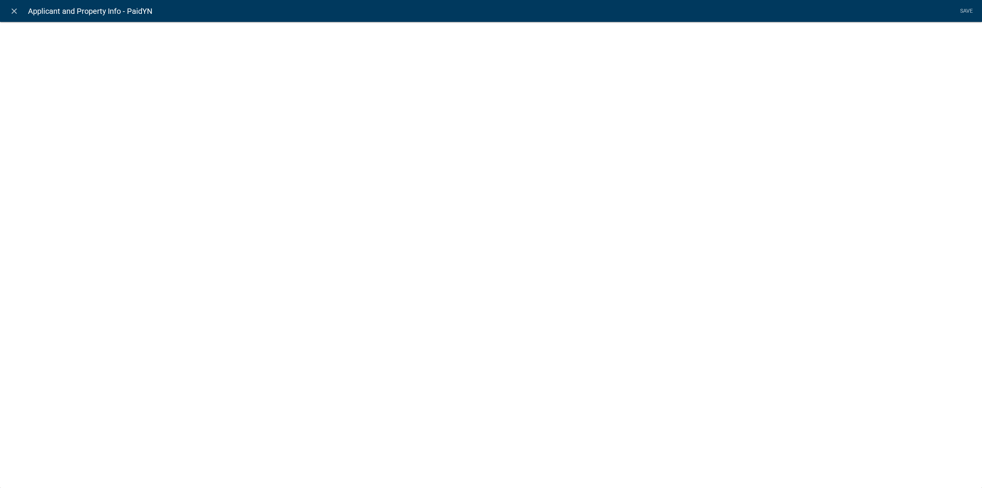
select select "calculated-value"
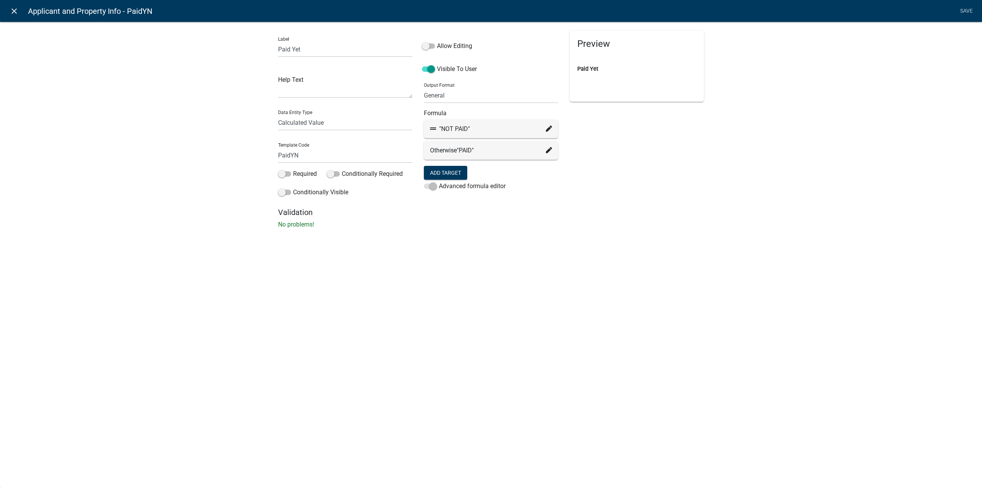
click at [14, 13] on icon "close" at bounding box center [14, 11] width 9 height 9
